Goal: Check status: Check status

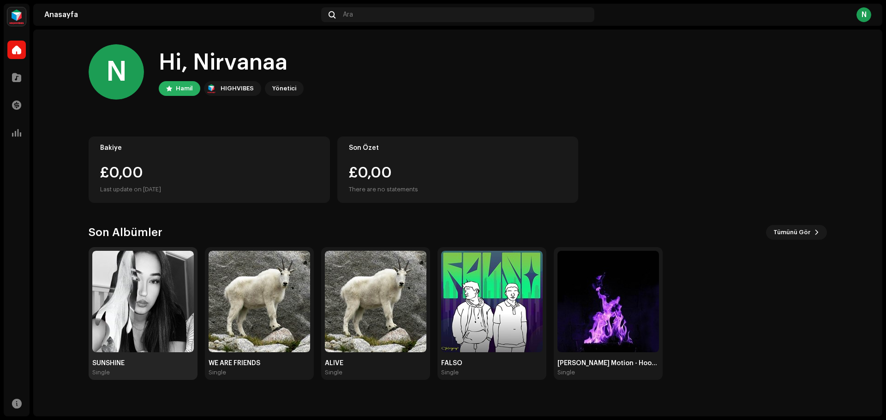
click at [114, 295] on img at bounding box center [142, 301] width 101 height 101
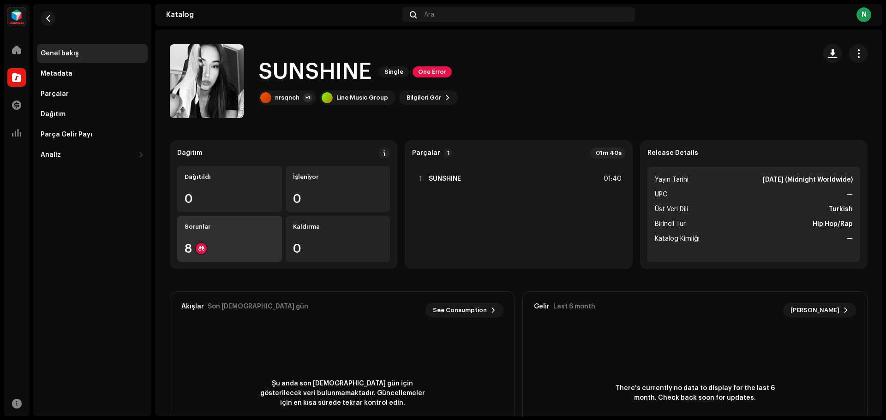
click at [224, 228] on div "Sorunlar" at bounding box center [230, 226] width 90 height 7
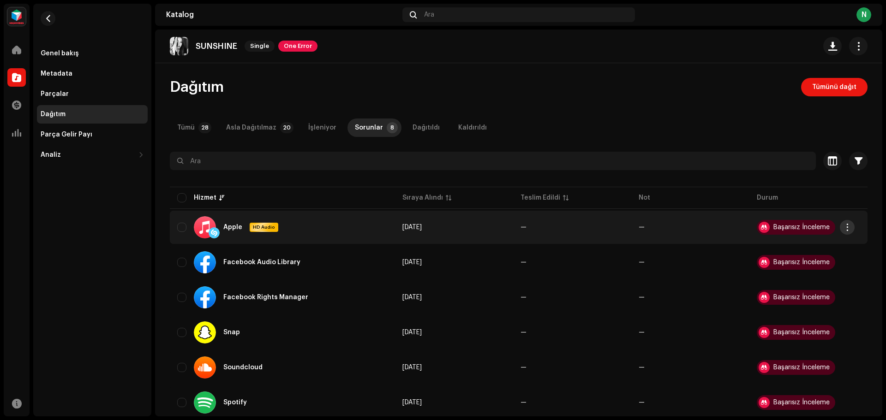
click at [847, 229] on span "button" at bounding box center [847, 227] width 7 height 7
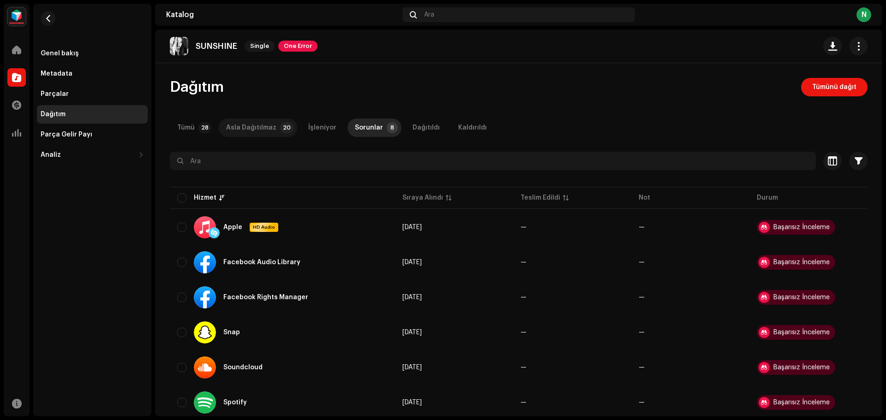
click at [247, 130] on div "Asla Dağıtılmaz" at bounding box center [251, 128] width 50 height 18
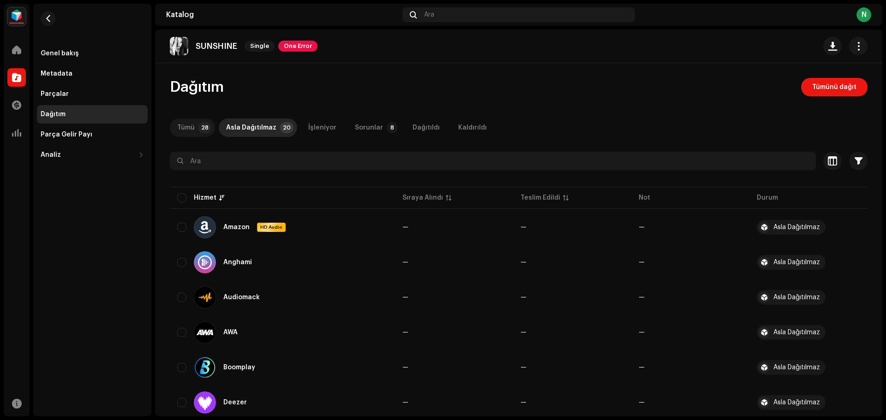
click at [202, 125] on p-badge "28" at bounding box center [204, 127] width 13 height 11
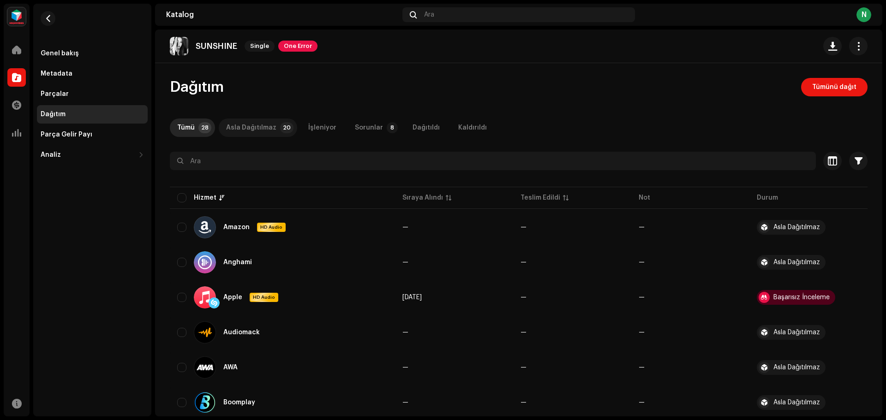
click at [242, 126] on div "Asla Dağıtılmaz" at bounding box center [251, 128] width 50 height 18
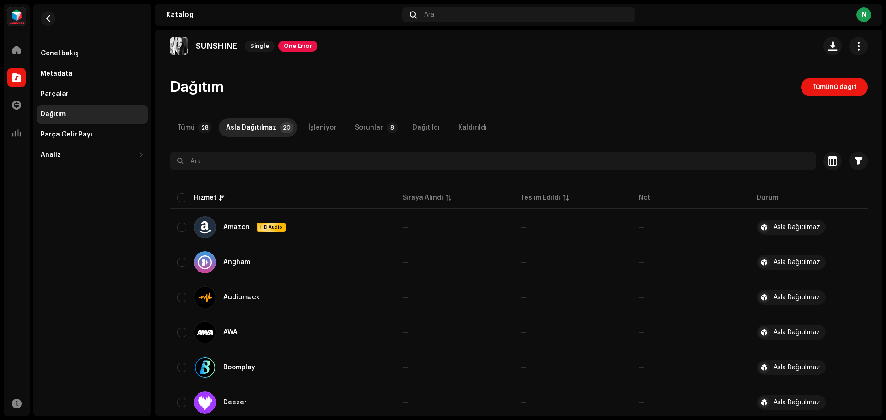
drag, startPoint x: 678, startPoint y: 107, endPoint x: 665, endPoint y: 100, distance: 14.7
click at [12, 47] on span at bounding box center [16, 49] width 9 height 7
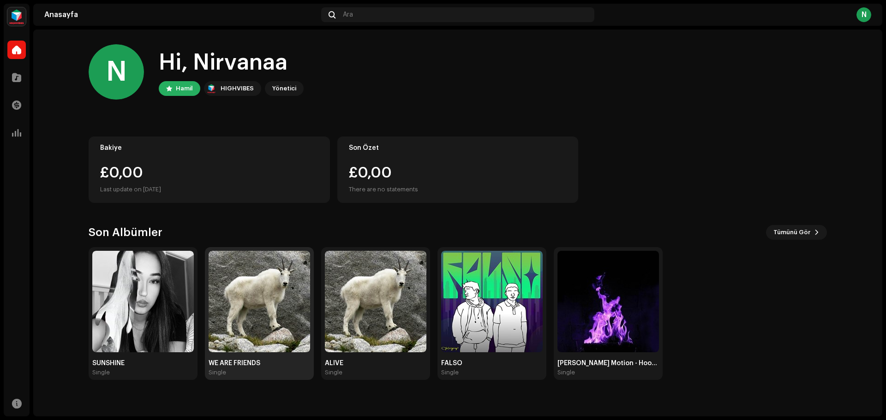
click at [265, 325] on img at bounding box center [259, 301] width 101 height 101
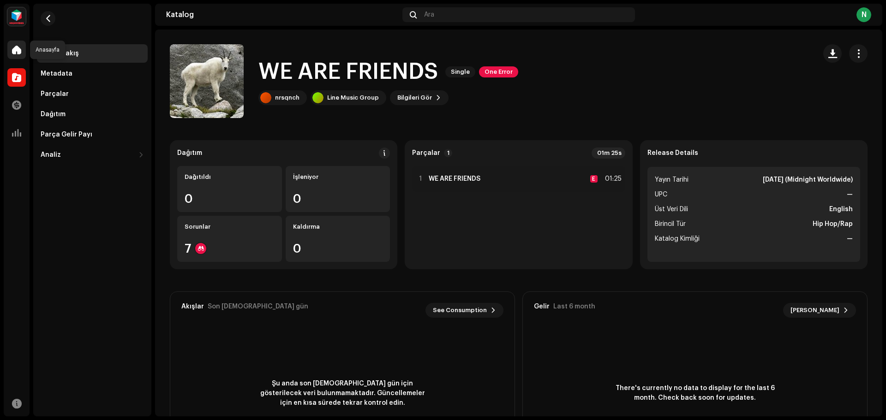
click at [16, 46] on span at bounding box center [16, 49] width 9 height 7
